Goal: Task Accomplishment & Management: Complete application form

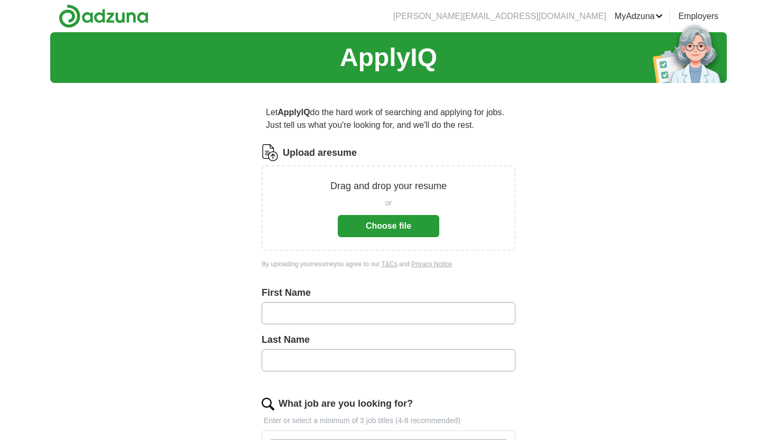
click at [382, 220] on button "Choose file" at bounding box center [389, 226] width 102 height 22
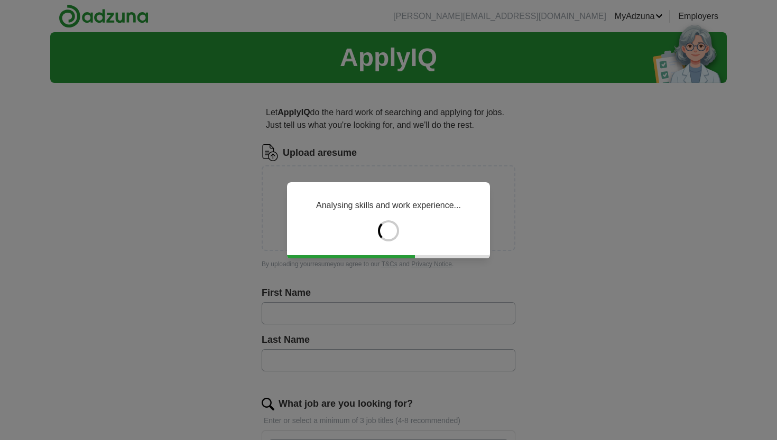
click at [278, 317] on div "Analysing skills and work experience..." at bounding box center [388, 220] width 777 height 440
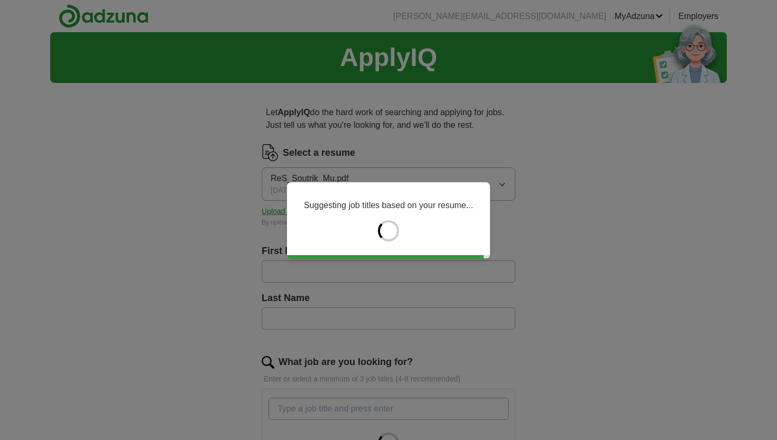
click at [288, 274] on div "Suggesting job titles based on your resume..." at bounding box center [388, 220] width 777 height 440
type input "*******"
type input "*********"
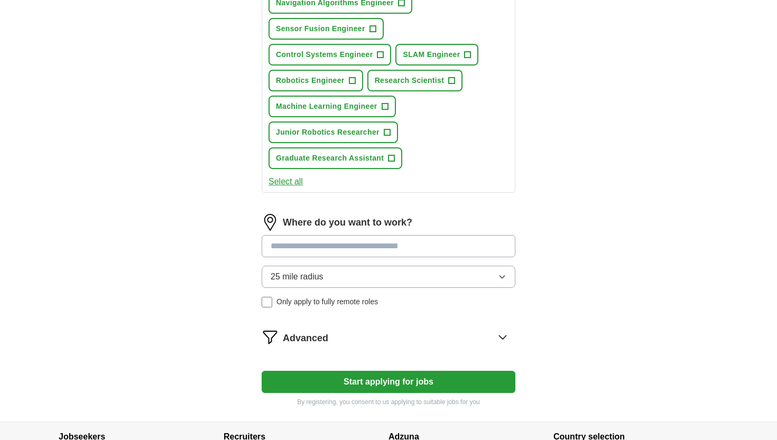
scroll to position [464, 0]
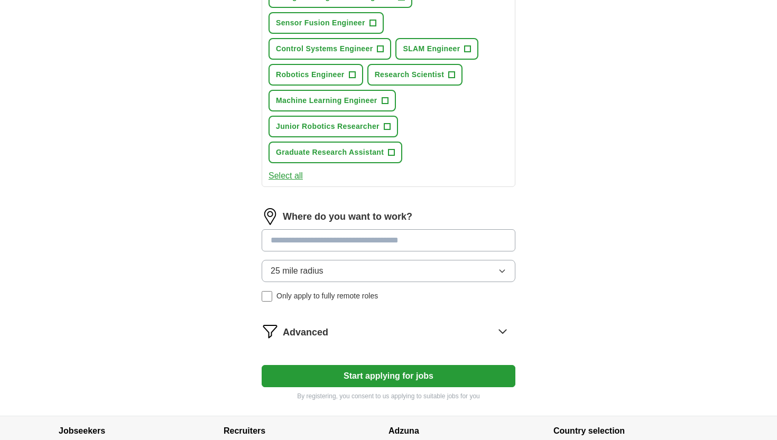
click at [317, 238] on input at bounding box center [389, 240] width 254 height 22
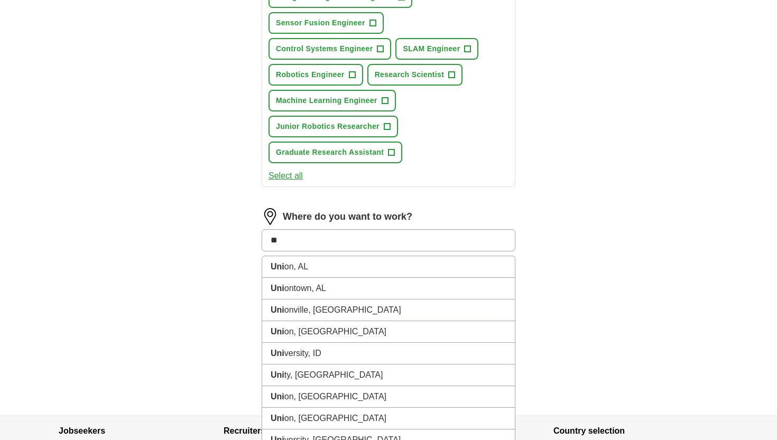
type input "*"
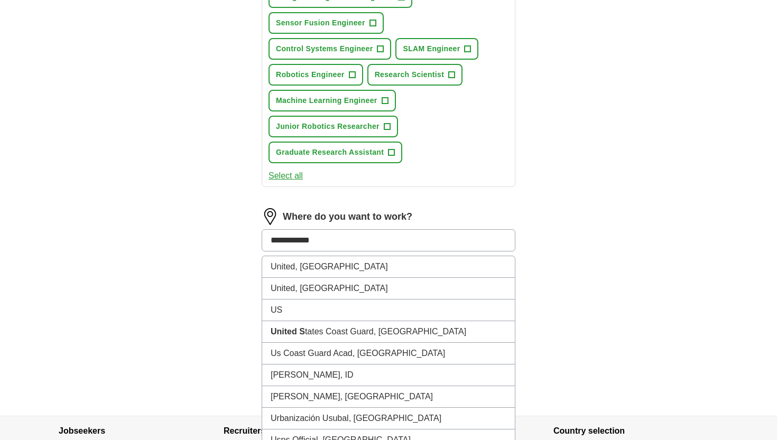
type input "**********"
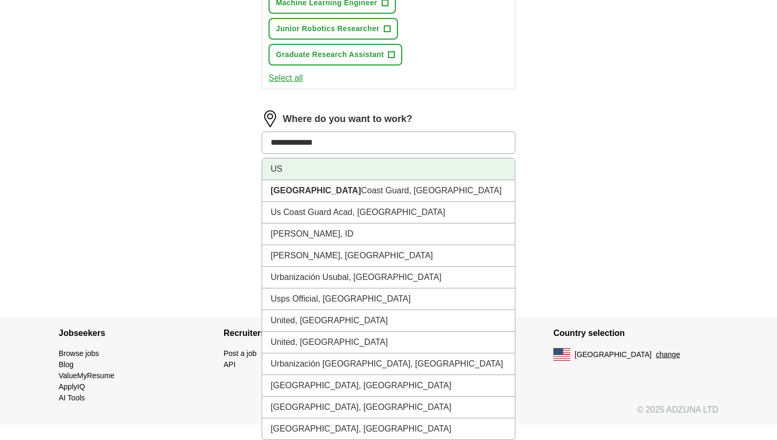
scroll to position [562, 0]
click at [320, 174] on li "US" at bounding box center [388, 170] width 253 height 22
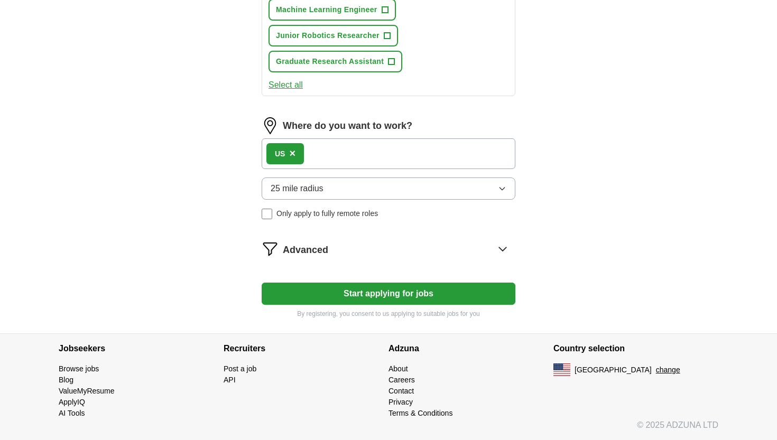
scroll to position [547, 0]
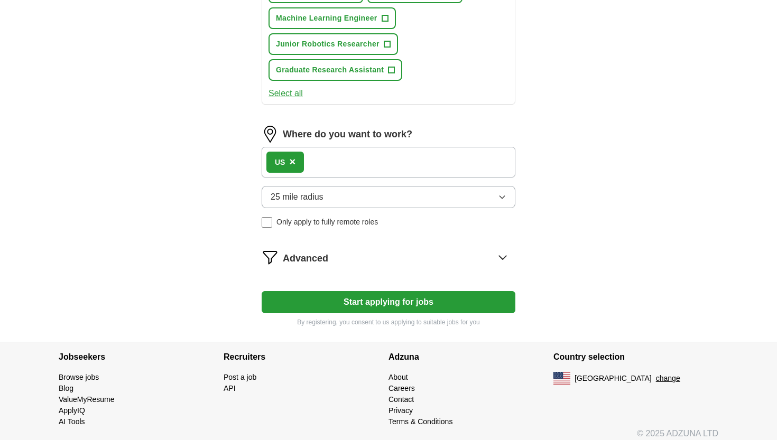
click at [325, 194] on button "25 mile radius" at bounding box center [389, 197] width 254 height 22
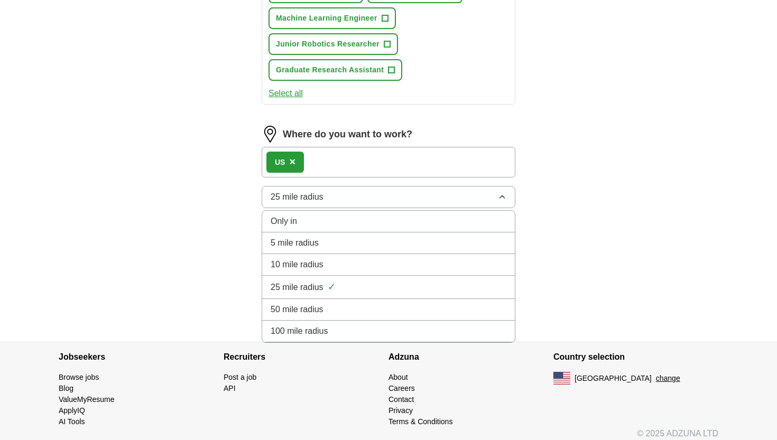
click at [322, 225] on div "Only in" at bounding box center [389, 221] width 236 height 13
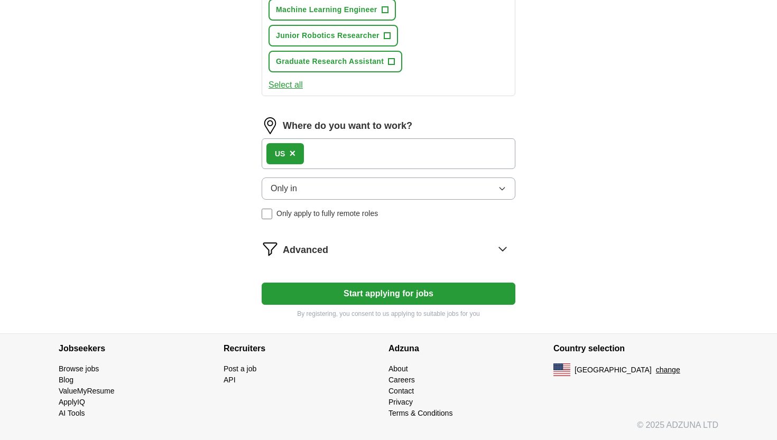
scroll to position [555, 0]
click at [313, 292] on button "Start applying for jobs" at bounding box center [389, 294] width 254 height 22
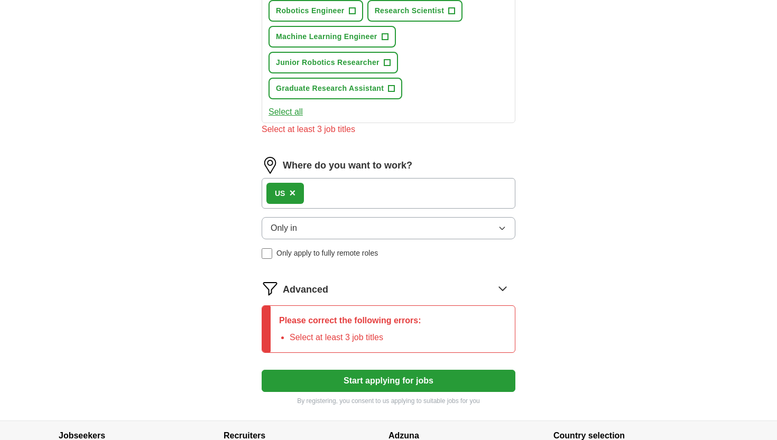
scroll to position [523, 0]
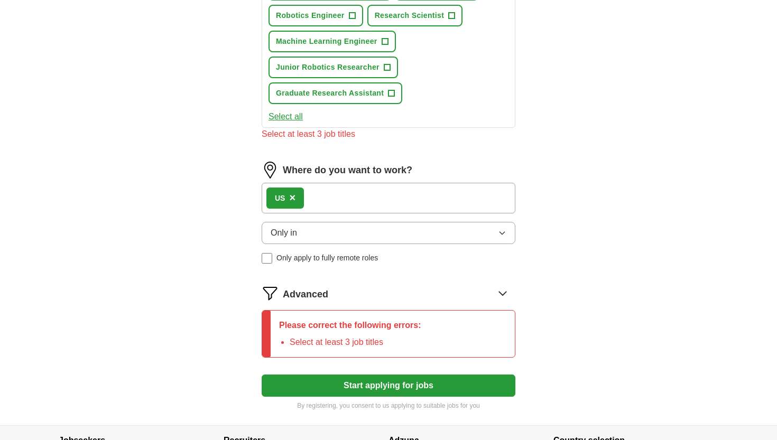
click at [339, 297] on div "Advanced" at bounding box center [399, 293] width 233 height 17
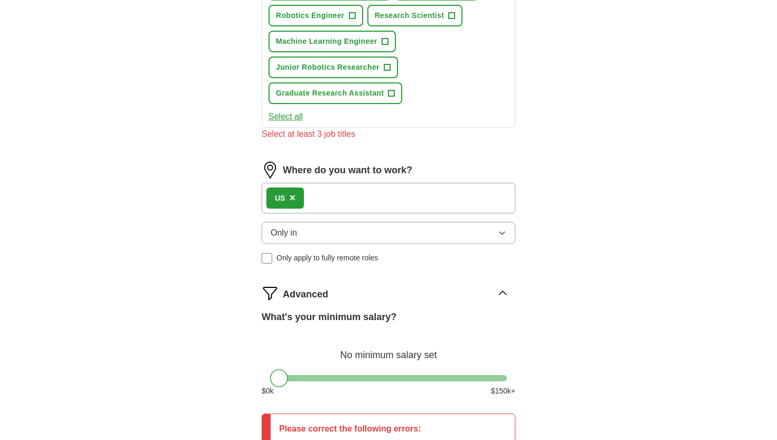
scroll to position [654, 0]
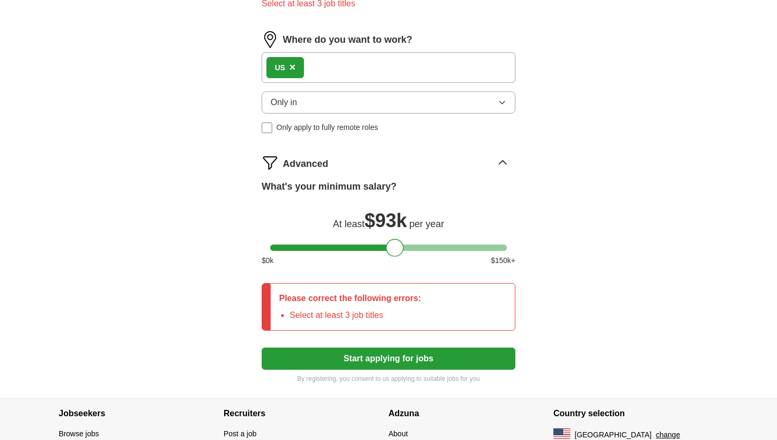
drag, startPoint x: 283, startPoint y: 247, endPoint x: 399, endPoint y: 241, distance: 116.0
click at [399, 241] on div at bounding box center [395, 248] width 18 height 18
drag, startPoint x: 399, startPoint y: 241, endPoint x: 393, endPoint y: 241, distance: 6.3
click at [393, 241] on div at bounding box center [388, 248] width 18 height 18
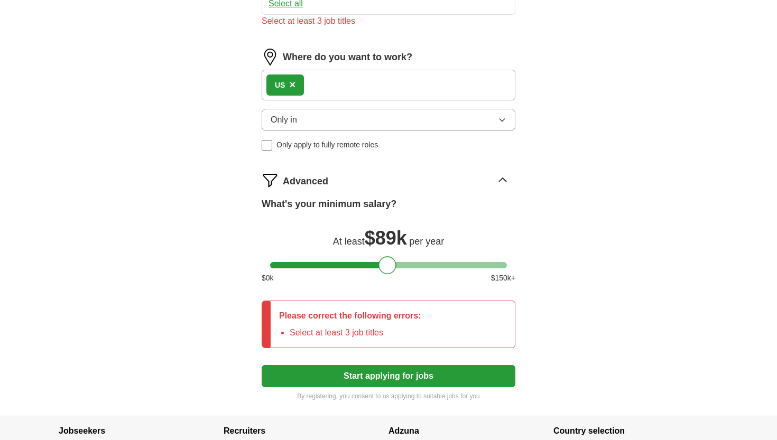
scroll to position [623, 0]
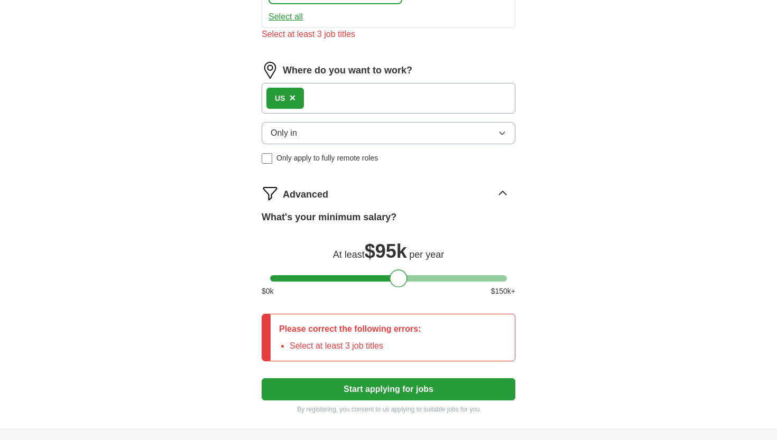
drag, startPoint x: 391, startPoint y: 272, endPoint x: 401, endPoint y: 272, distance: 10.1
click at [401, 272] on div at bounding box center [399, 279] width 18 height 18
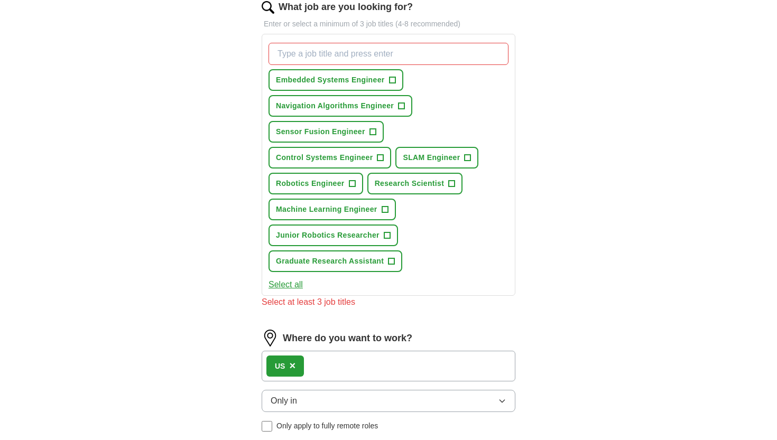
scroll to position [284, 0]
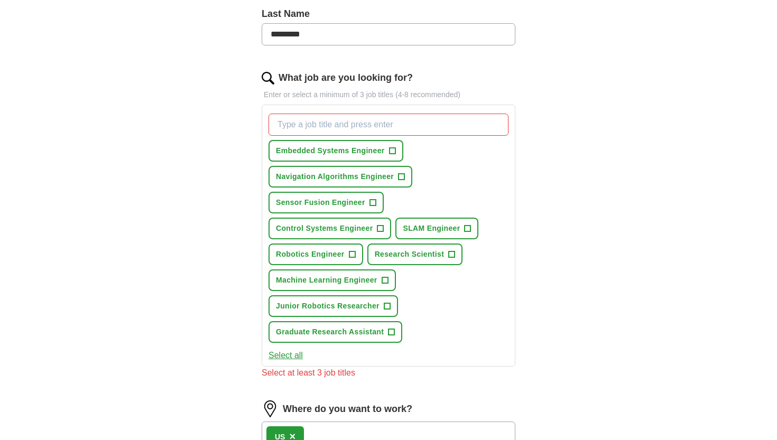
click at [394, 150] on span "+" at bounding box center [392, 151] width 6 height 8
click at [388, 180] on span "Navigation Algorithms Engineer" at bounding box center [335, 176] width 118 height 11
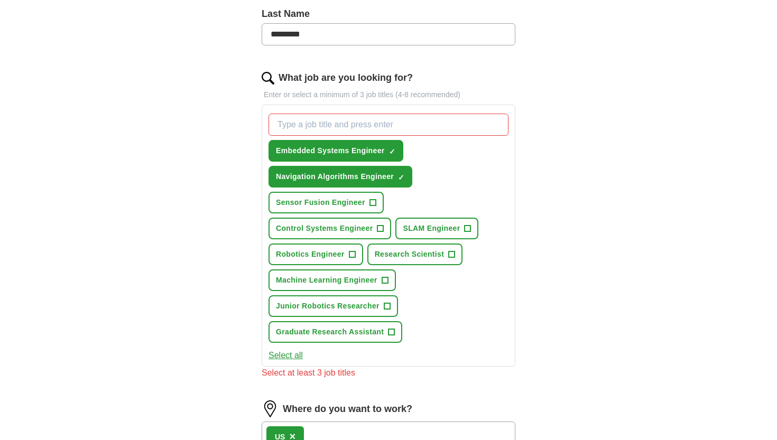
click at [345, 204] on span "Sensor Fusion Engineer" at bounding box center [320, 202] width 89 height 11
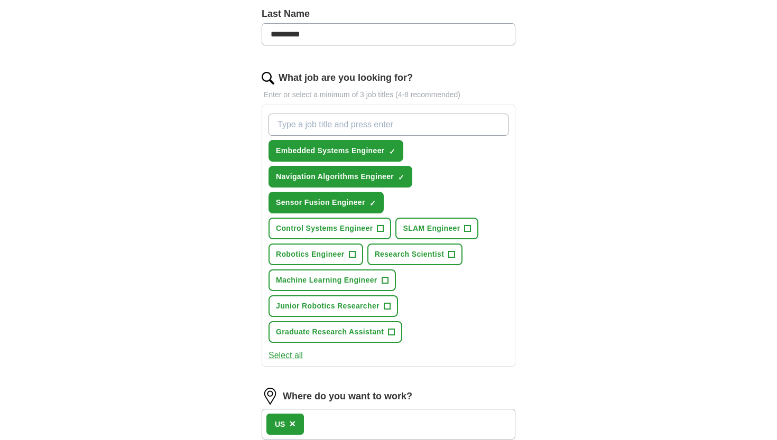
click at [341, 228] on span "Control Systems Engineer" at bounding box center [324, 228] width 97 height 11
click at [427, 233] on span "SLAM Engineer" at bounding box center [431, 228] width 57 height 11
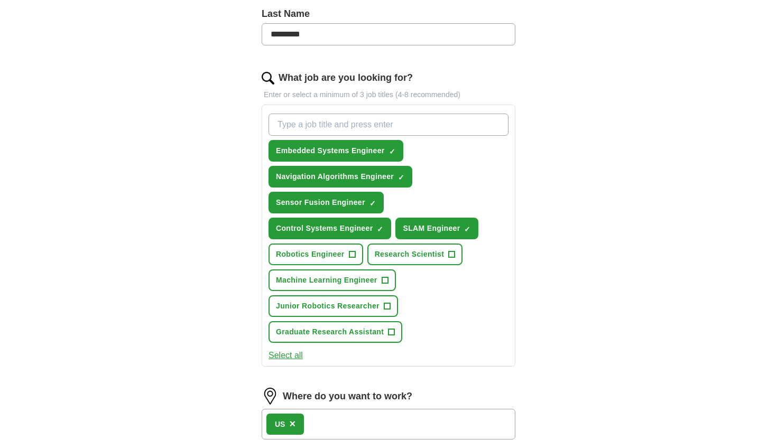
click at [411, 257] on span "Research Scientist" at bounding box center [410, 254] width 70 height 11
click at [299, 251] on span "Robotics Engineer" at bounding box center [310, 254] width 69 height 11
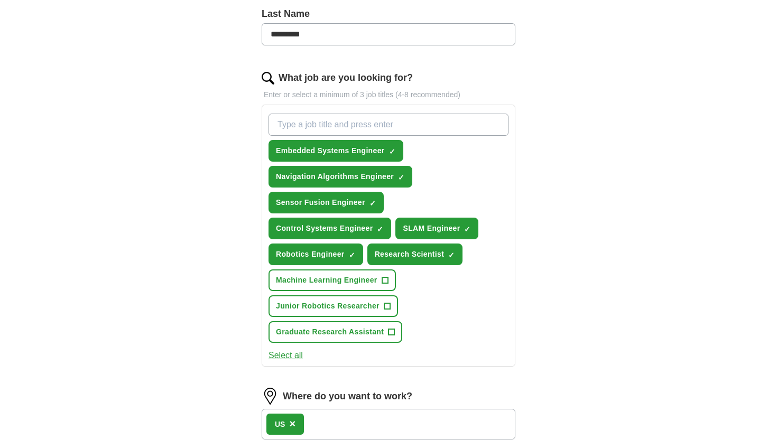
click at [304, 279] on span "Machine Learning Engineer" at bounding box center [327, 280] width 102 height 11
click at [315, 302] on span "Junior Robotics Researcher" at bounding box center [328, 306] width 104 height 11
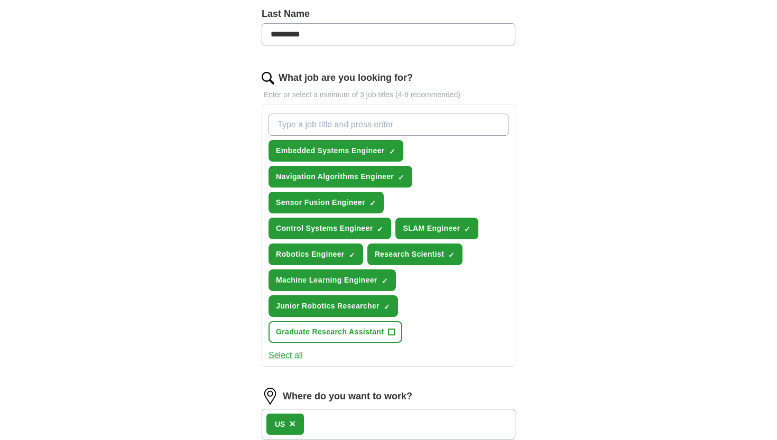
click at [317, 325] on button "Graduate Research Assistant +" at bounding box center [336, 332] width 134 height 22
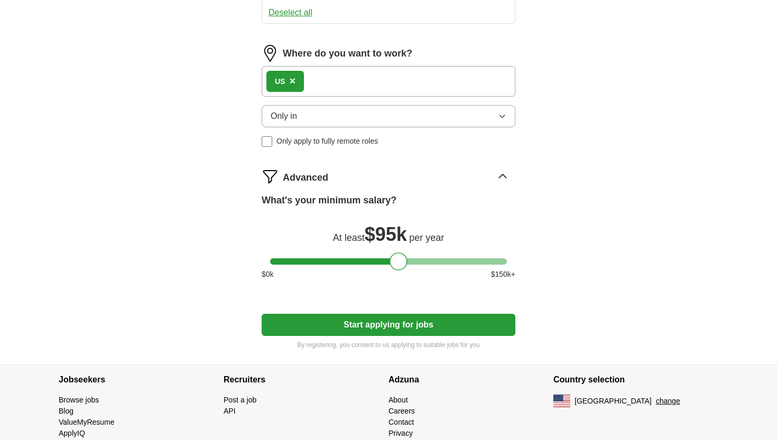
scroll to position [630, 0]
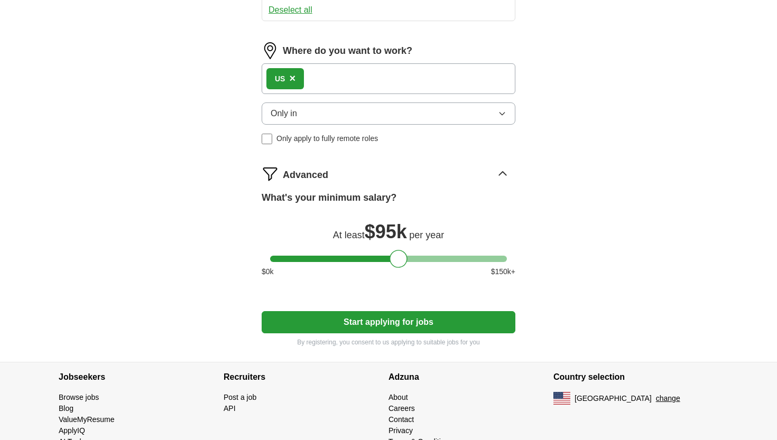
click at [367, 327] on button "Start applying for jobs" at bounding box center [389, 322] width 254 height 22
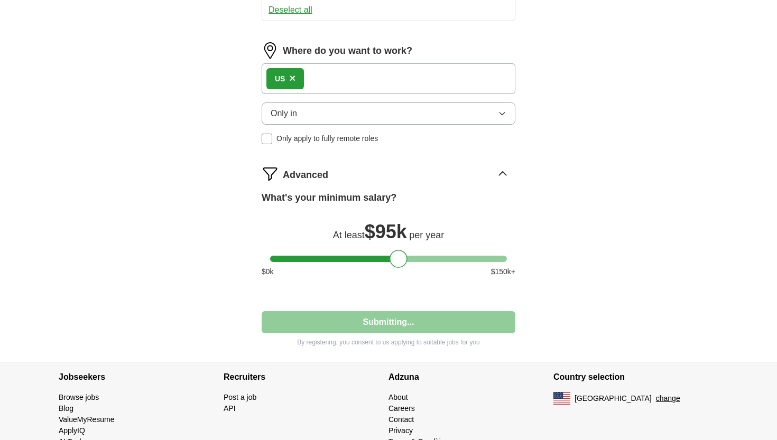
select select "**"
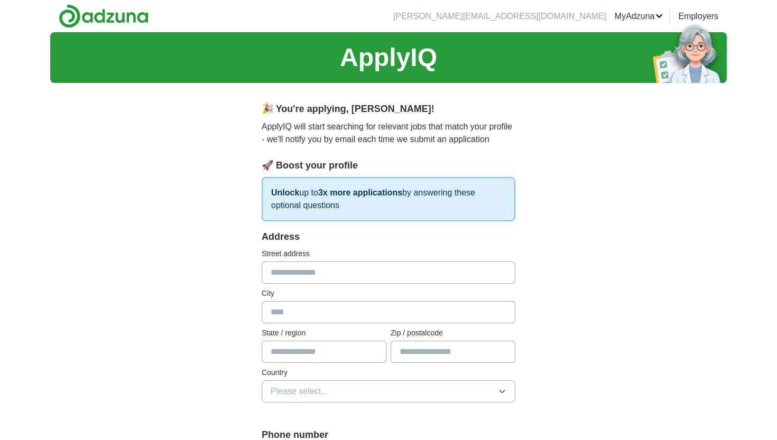
scroll to position [140, 0]
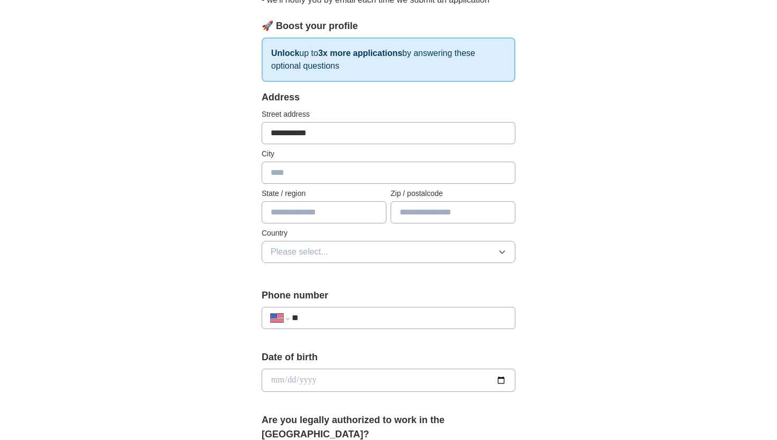
type input "**********"
drag, startPoint x: 324, startPoint y: 177, endPoint x: 292, endPoint y: 210, distance: 46.0
type input "**"
type input "*****"
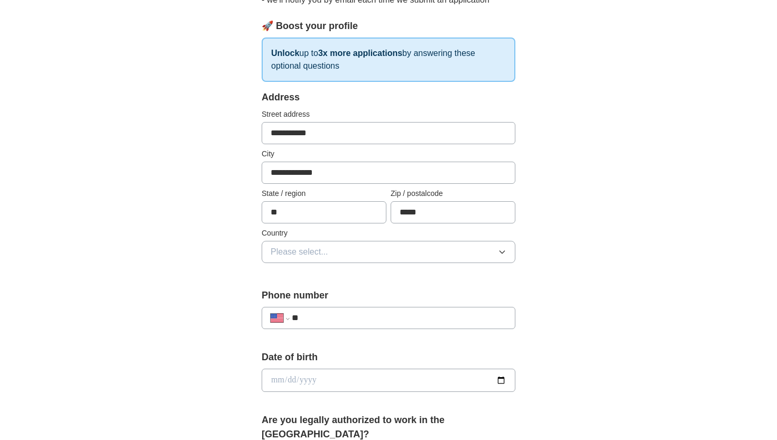
click at [388, 252] on button "Please select..." at bounding box center [389, 252] width 254 height 22
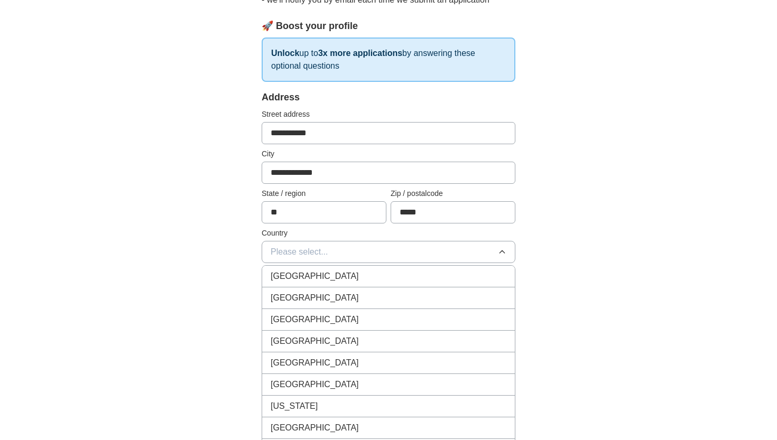
click at [342, 290] on li "[GEOGRAPHIC_DATA]" at bounding box center [388, 299] width 253 height 22
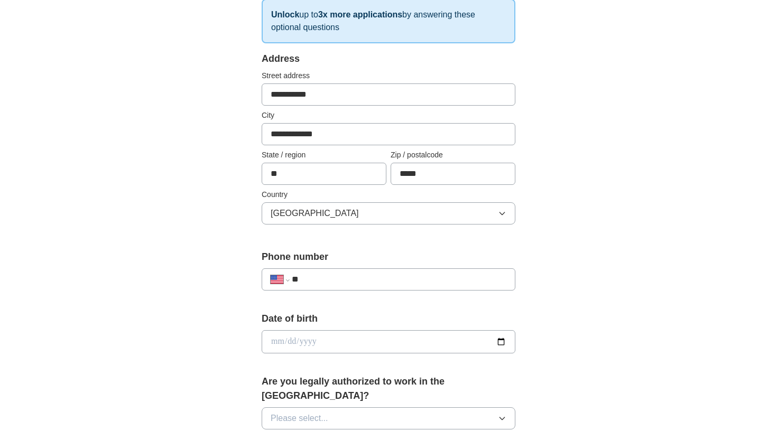
scroll to position [206, 0]
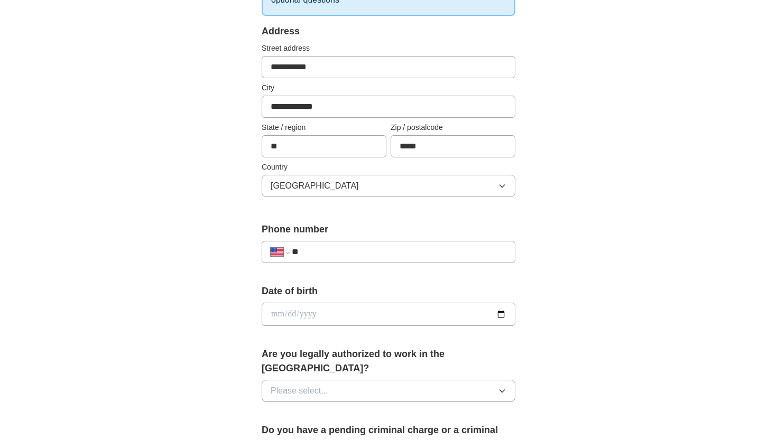
click at [339, 261] on div "**********" at bounding box center [389, 252] width 254 height 22
type input "**********"
click at [326, 318] on input "date" at bounding box center [389, 314] width 254 height 23
type input "**********"
click at [360, 337] on form "**********" at bounding box center [389, 401] width 254 height 754
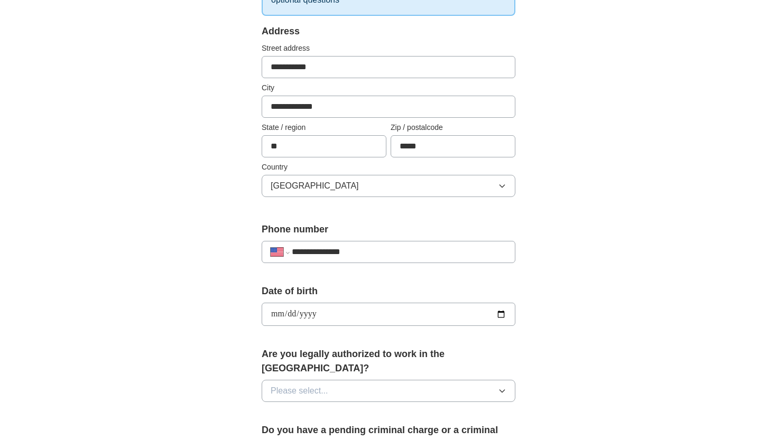
scroll to position [317, 0]
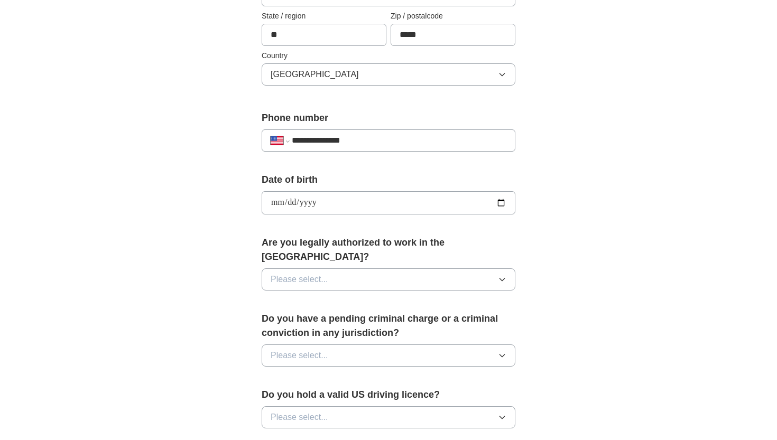
click at [348, 269] on button "Please select..." at bounding box center [389, 280] width 254 height 22
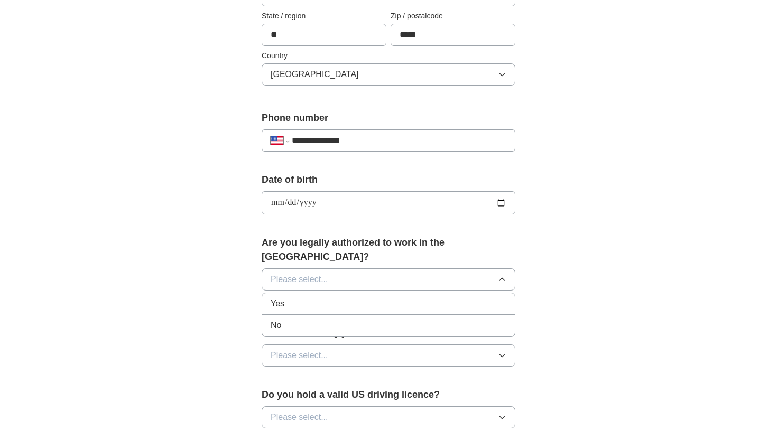
click at [333, 298] on div "Yes" at bounding box center [389, 304] width 236 height 13
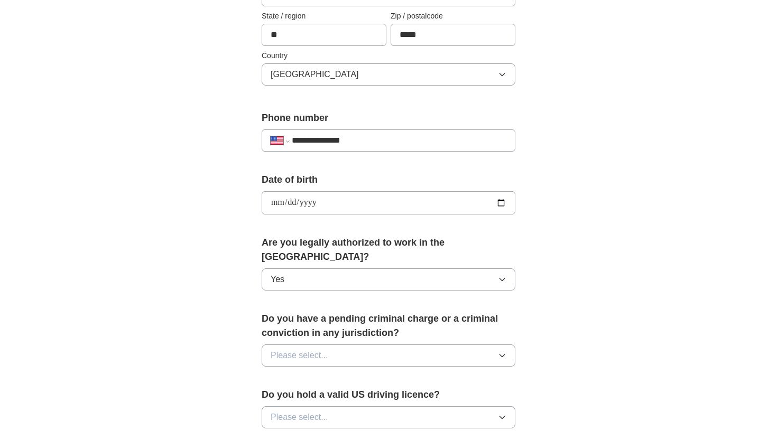
click at [338, 350] on button "Please select..." at bounding box center [389, 356] width 254 height 22
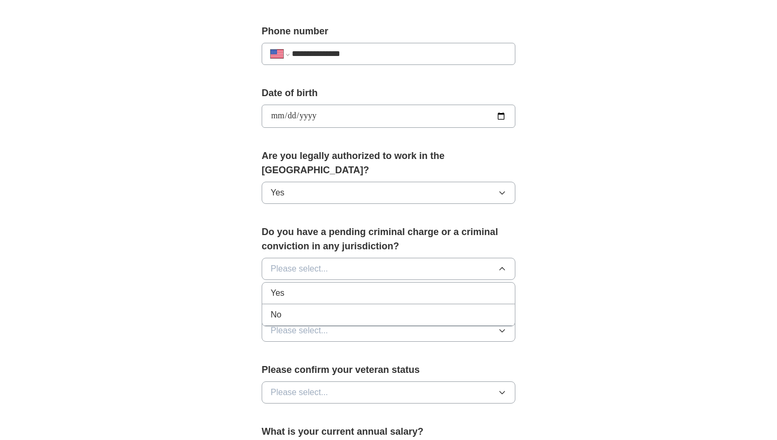
scroll to position [426, 0]
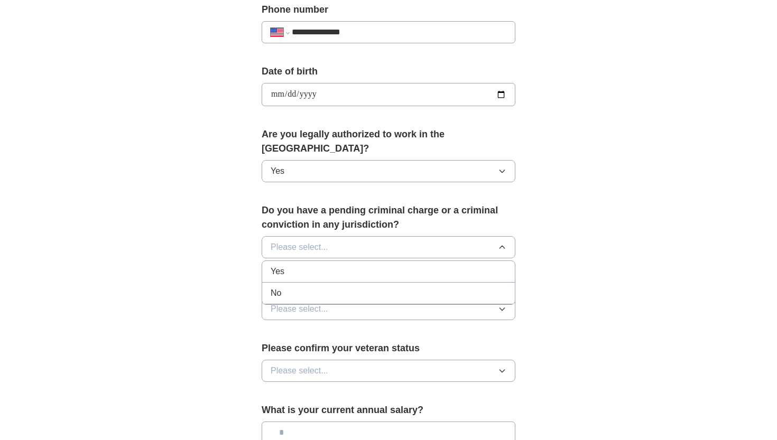
click at [344, 287] on div "No" at bounding box center [389, 293] width 236 height 13
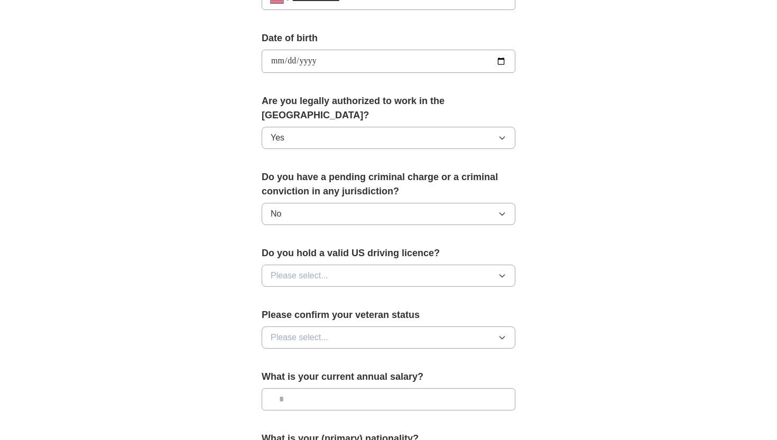
scroll to position [468, 0]
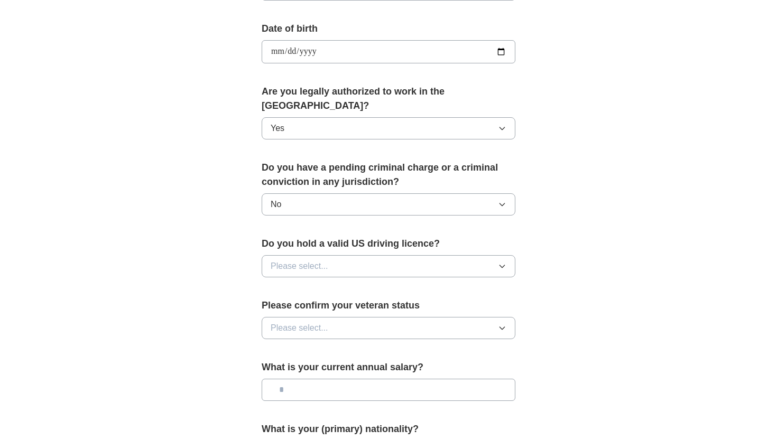
click at [288, 260] on span "Please select..." at bounding box center [300, 266] width 58 height 13
click at [288, 306] on div "No" at bounding box center [389, 312] width 236 height 13
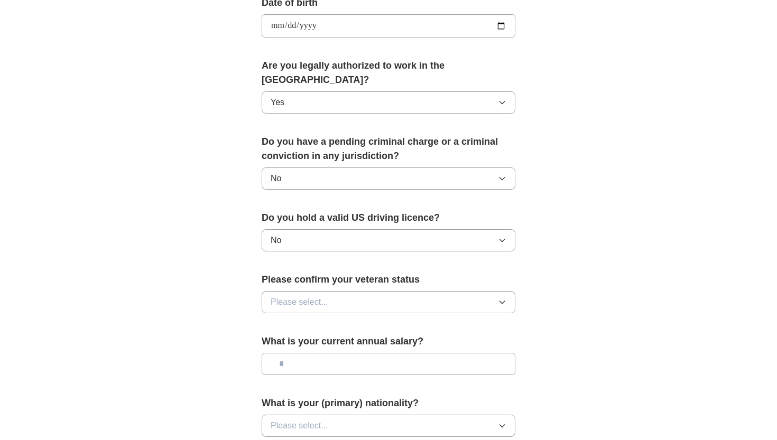
scroll to position [526, 0]
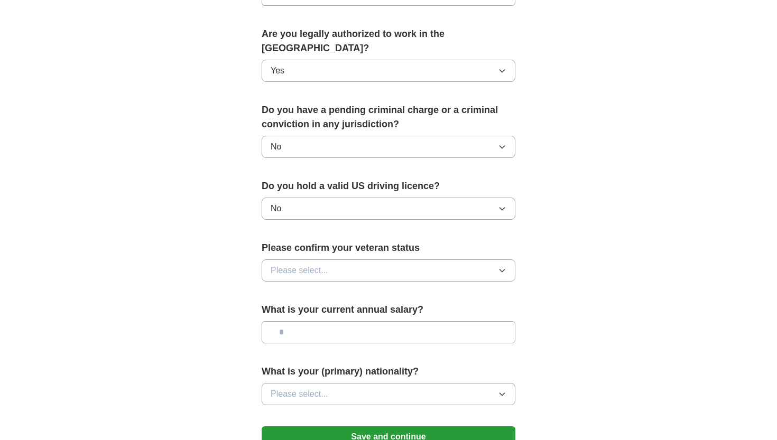
click at [301, 264] on button "Please select..." at bounding box center [389, 271] width 254 height 22
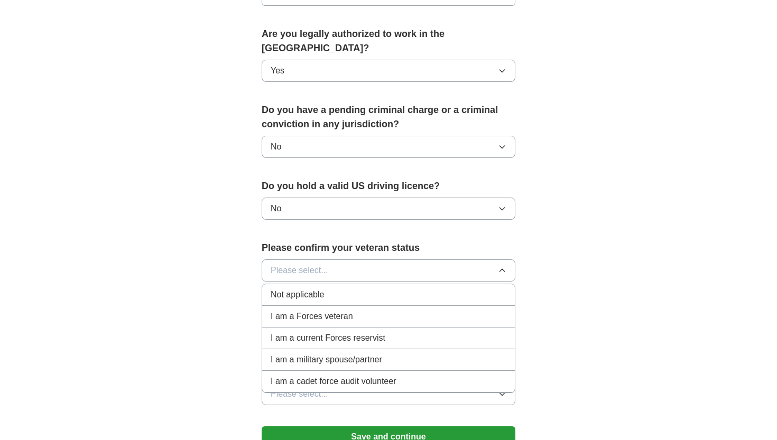
click at [331, 289] on div "Not applicable" at bounding box center [389, 295] width 236 height 13
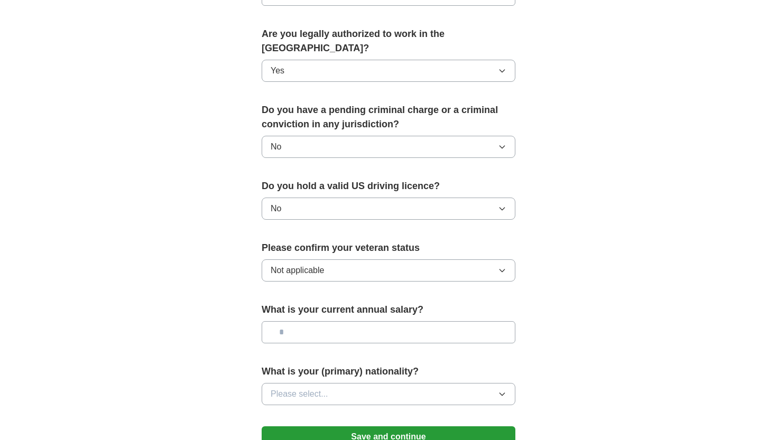
click at [352, 324] on input "text" at bounding box center [389, 332] width 254 height 22
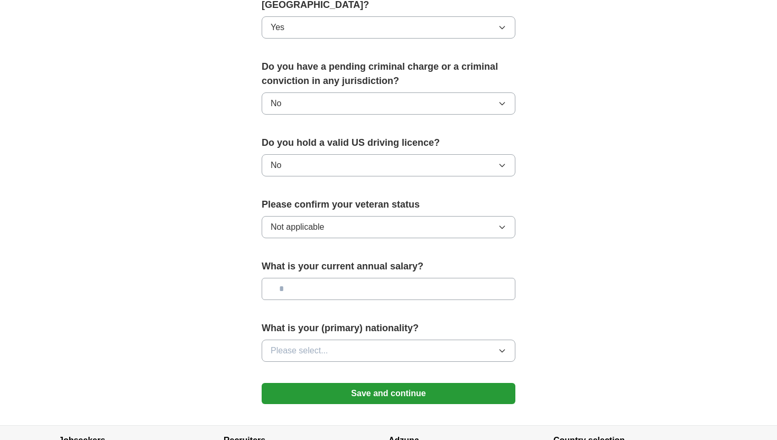
scroll to position [620, 0]
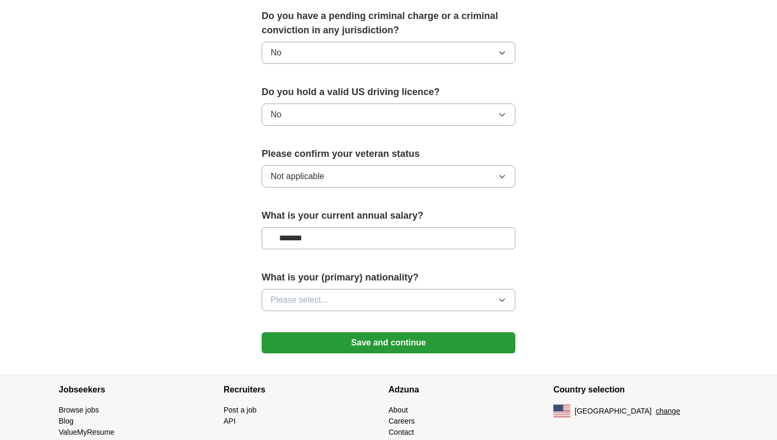
type input "********"
click at [330, 300] on div "What is your (primary) nationality? Please select..." at bounding box center [389, 295] width 254 height 49
click at [330, 289] on button "Please select..." at bounding box center [389, 300] width 254 height 22
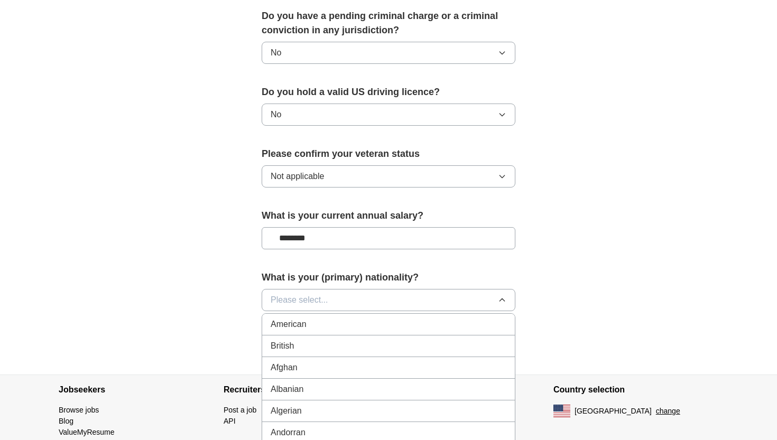
click at [308, 289] on button "Please select..." at bounding box center [389, 300] width 254 height 22
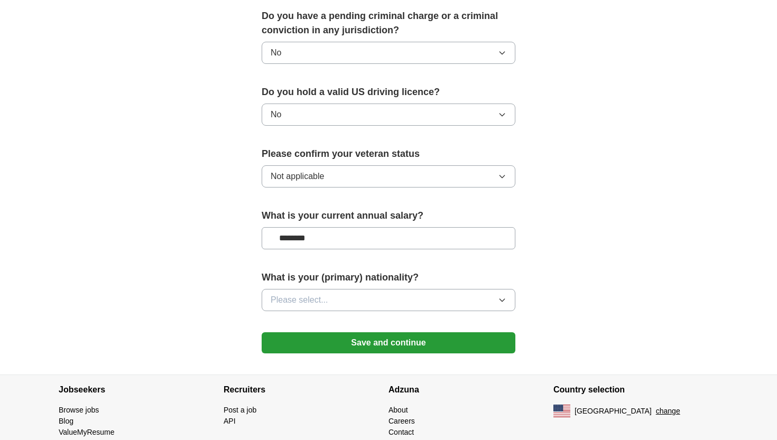
click at [308, 294] on span "Please select..." at bounding box center [300, 300] width 58 height 13
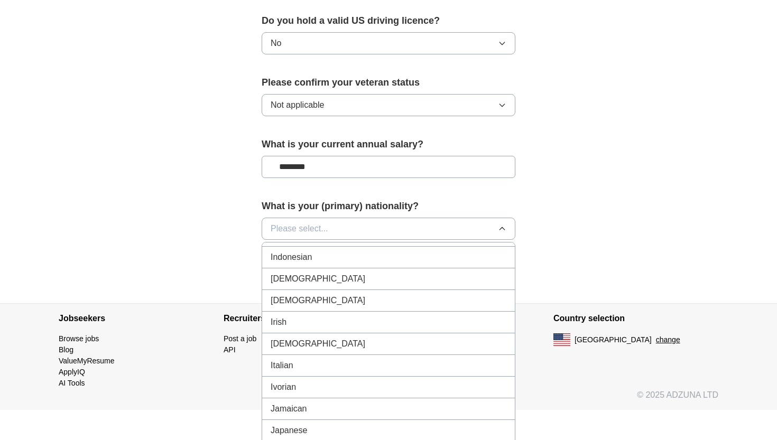
scroll to position [1662, 0]
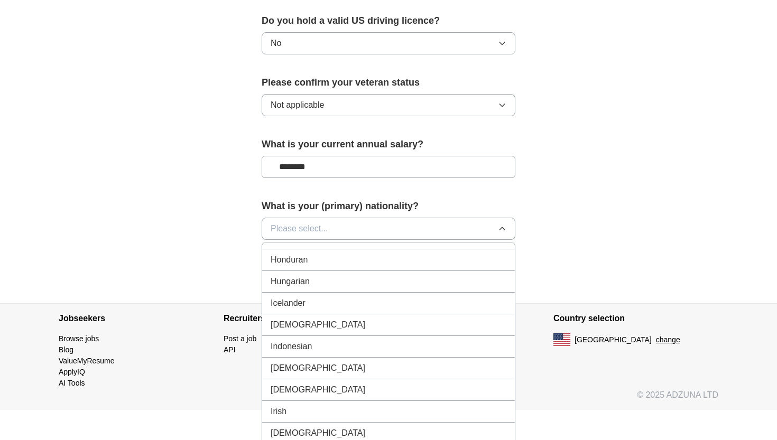
click at [313, 319] on div "[DEMOGRAPHIC_DATA]" at bounding box center [389, 325] width 236 height 13
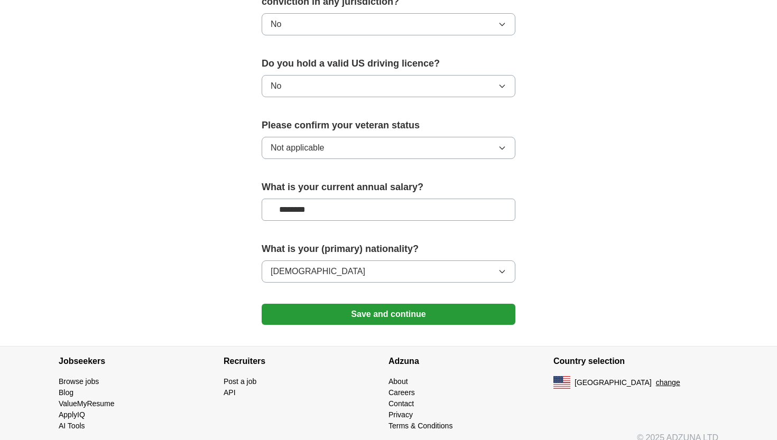
scroll to position [648, 0]
click at [380, 305] on button "Save and continue" at bounding box center [389, 315] width 254 height 21
